Goal: Information Seeking & Learning: Find specific page/section

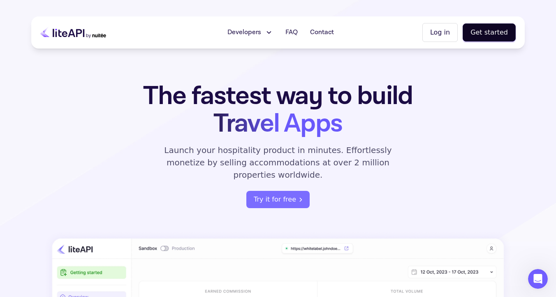
click at [254, 35] on span "Developers" at bounding box center [244, 33] width 34 height 10
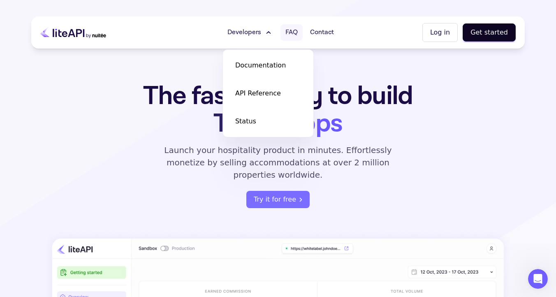
click at [302, 37] on link "FAQ" at bounding box center [291, 32] width 22 height 16
